Goal: Task Accomplishment & Management: Use online tool/utility

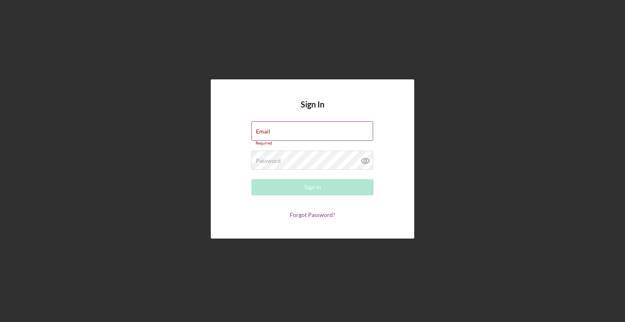
click at [365, 133] on keeper-lock "Open Keeper Popup" at bounding box center [367, 131] width 10 height 10
type input "[EMAIL_ADDRESS][DOMAIN_NAME]"
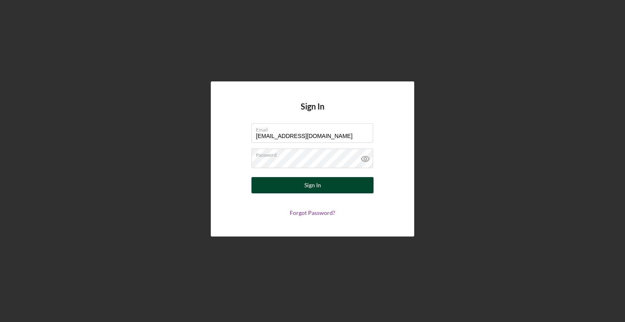
click at [330, 189] on button "Sign In" at bounding box center [313, 185] width 122 height 16
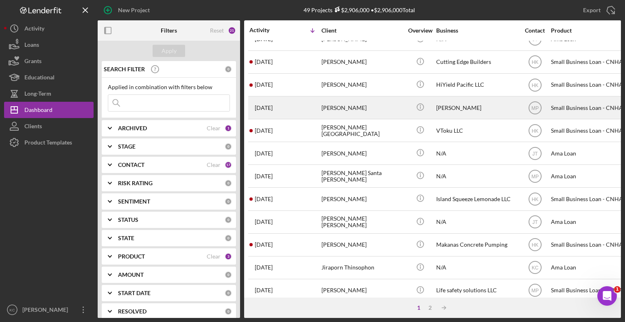
scroll to position [122, 0]
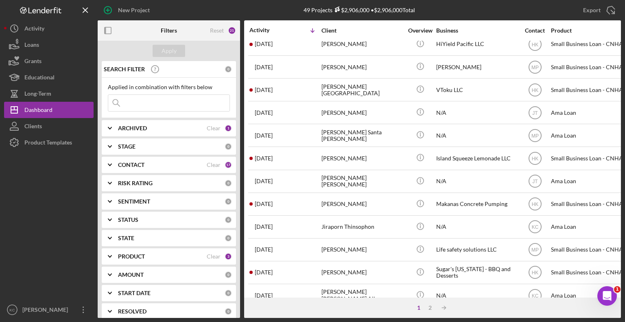
click at [149, 167] on div "CONTACT" at bounding box center [162, 165] width 89 height 7
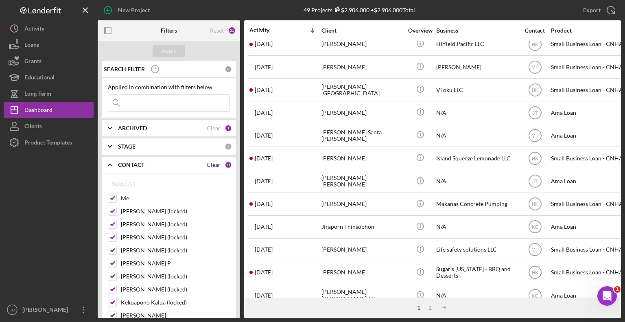
click at [209, 165] on div "Clear" at bounding box center [214, 165] width 14 height 7
checkbox input "false"
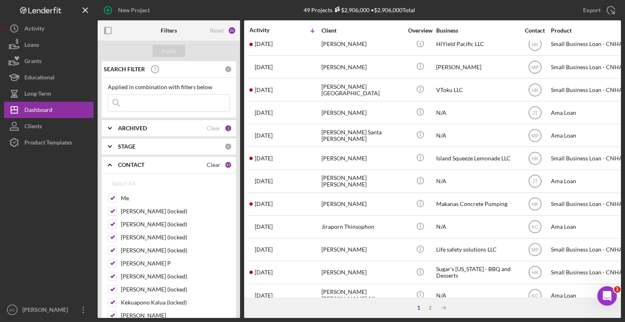
checkbox input "false"
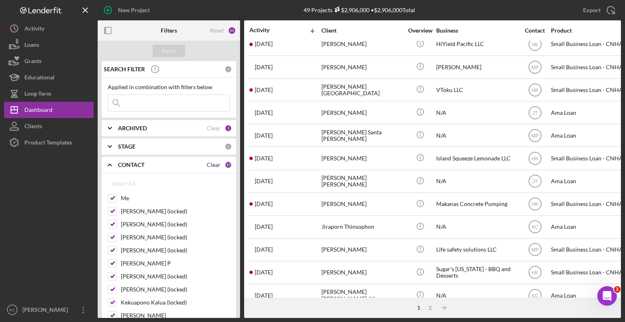
checkbox input "false"
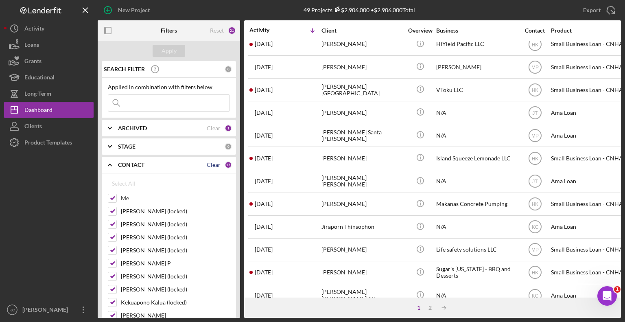
checkbox input "false"
click at [111, 198] on input "Me" at bounding box center [112, 198] width 8 height 8
click at [167, 50] on div "Apply" at bounding box center [169, 51] width 15 height 12
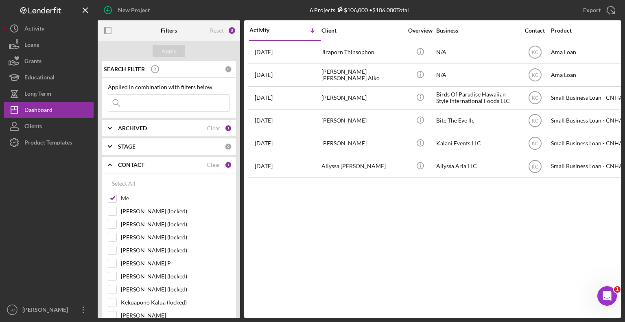
scroll to position [0, 0]
click at [108, 197] on input "Me" at bounding box center [112, 198] width 8 height 8
checkbox input "false"
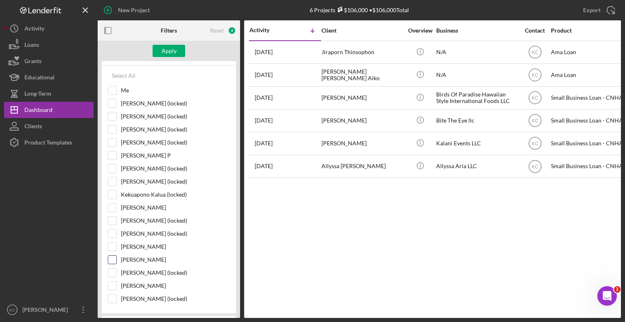
scroll to position [122, 0]
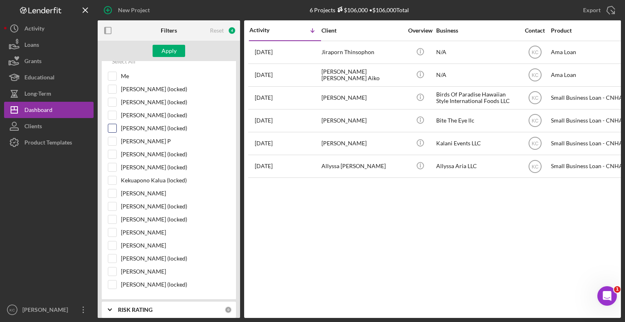
drag, startPoint x: 113, startPoint y: 138, endPoint x: 151, endPoint y: 127, distance: 39.5
click at [113, 138] on input "[PERSON_NAME] P" at bounding box center [112, 141] width 8 height 8
checkbox input "true"
click at [168, 52] on div "Apply" at bounding box center [169, 51] width 15 height 12
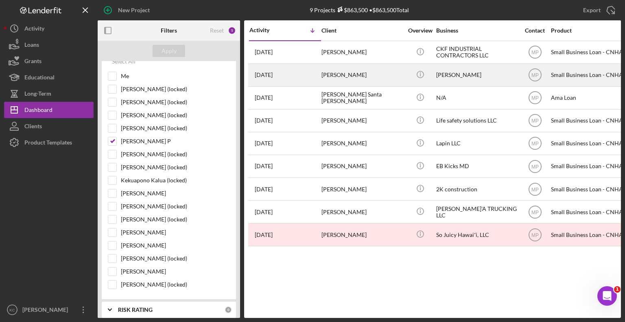
click at [461, 74] on div "[PERSON_NAME]" at bounding box center [476, 75] width 81 height 22
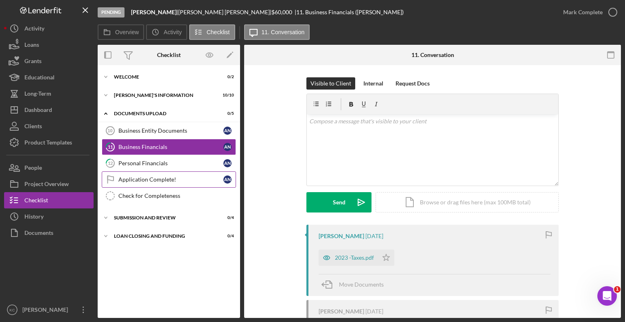
click at [185, 183] on link "Application Complete! Application Complete! A N" at bounding box center [169, 179] width 134 height 16
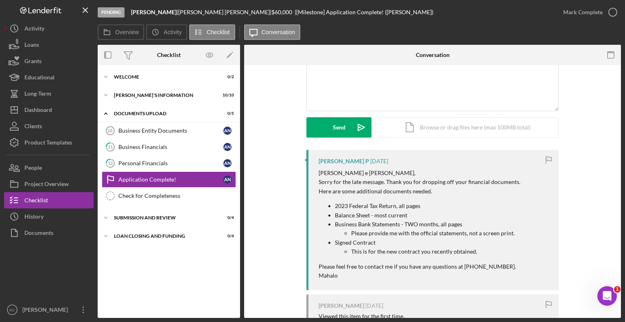
scroll to position [169, 0]
